Goal: Information Seeking & Learning: Check status

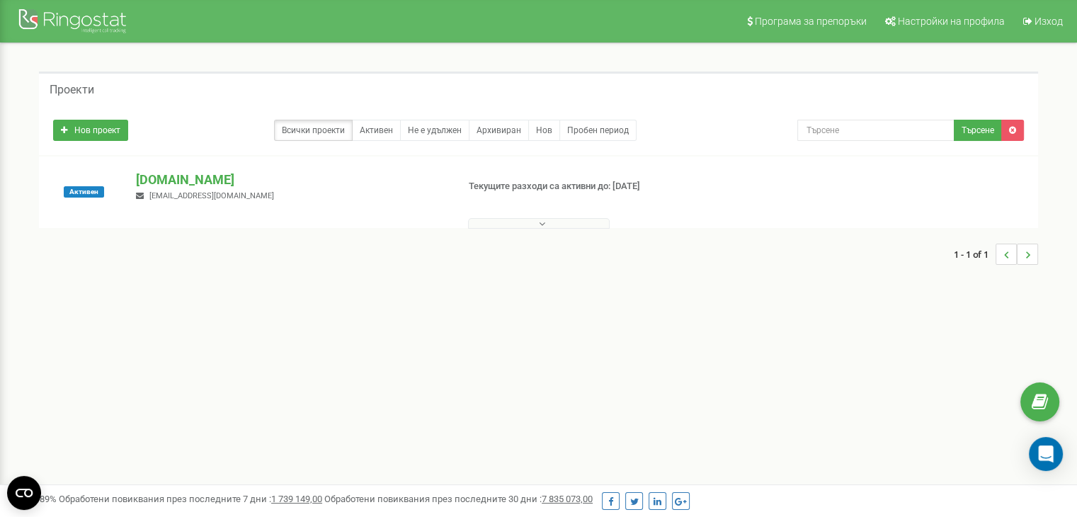
click at [550, 223] on button at bounding box center [539, 223] width 142 height 11
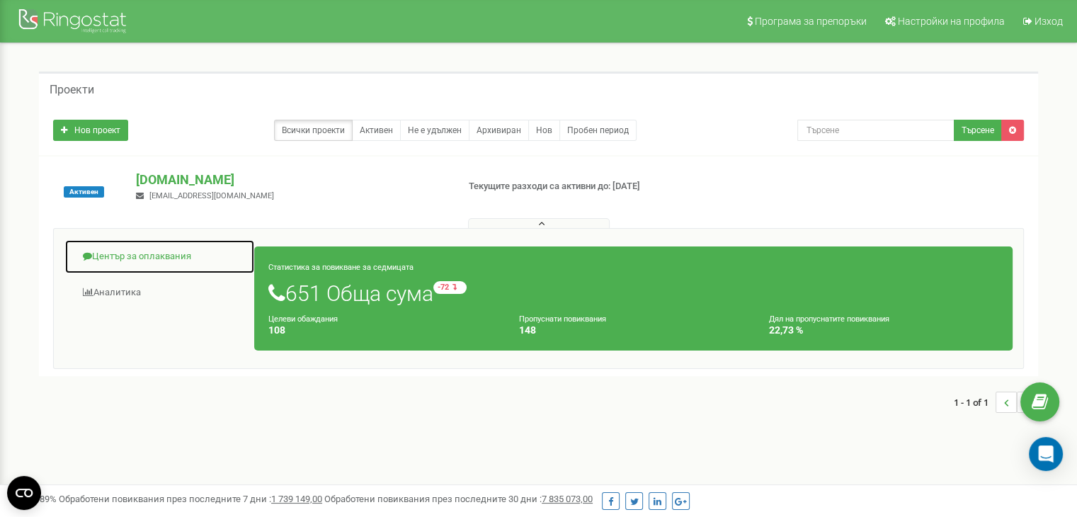
click at [169, 250] on link "Център за оплаквания" at bounding box center [159, 256] width 191 height 35
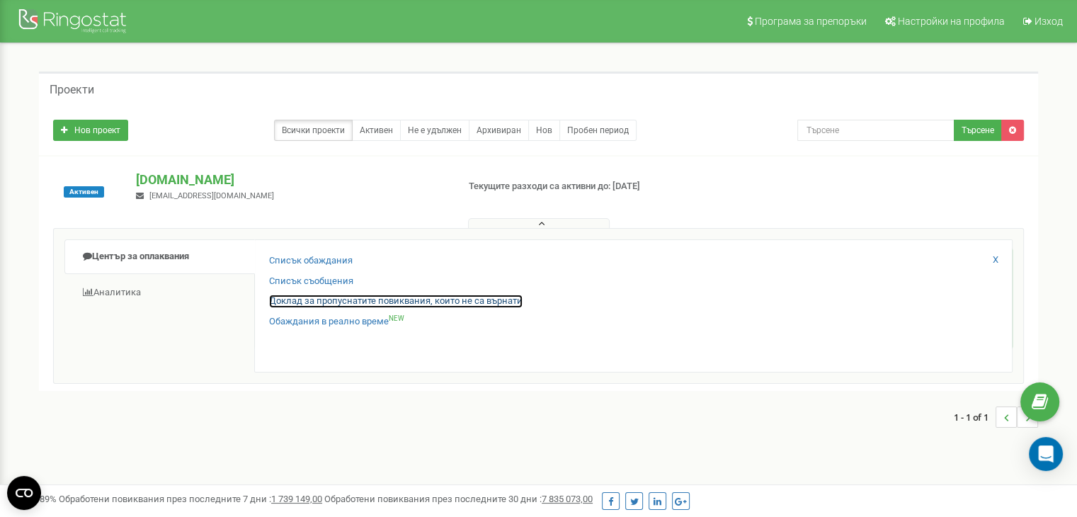
click at [321, 298] on link "Доклад за пропуснатите повиквания, които не са върнати" at bounding box center [396, 301] width 254 height 13
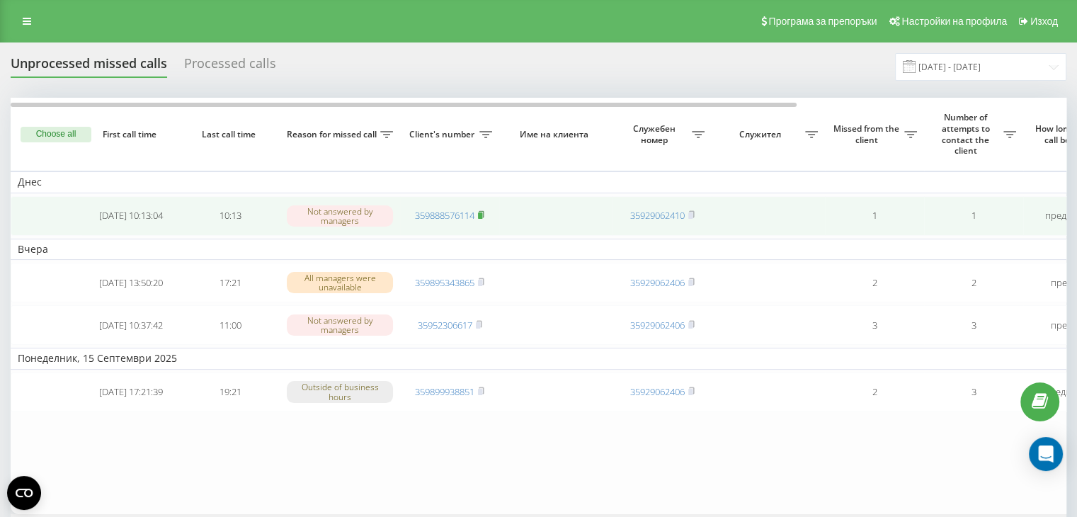
click at [482, 213] on rect at bounding box center [480, 215] width 4 height 6
click at [484, 213] on icon at bounding box center [481, 214] width 5 height 6
click at [482, 210] on icon at bounding box center [481, 214] width 6 height 8
